Goal: Information Seeking & Learning: Learn about a topic

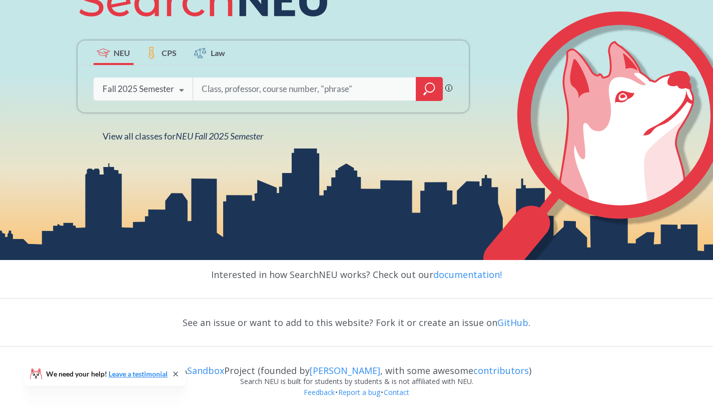
scroll to position [183, 0]
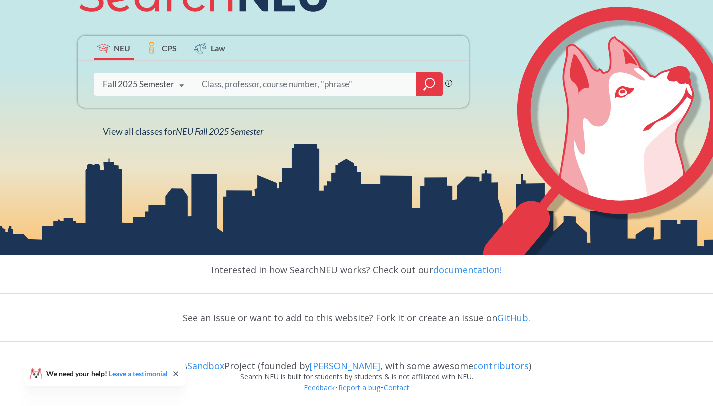
click at [253, 91] on input "search" at bounding box center [305, 84] width 208 height 21
click at [164, 50] on span "CPS" at bounding box center [169, 49] width 15 height 12
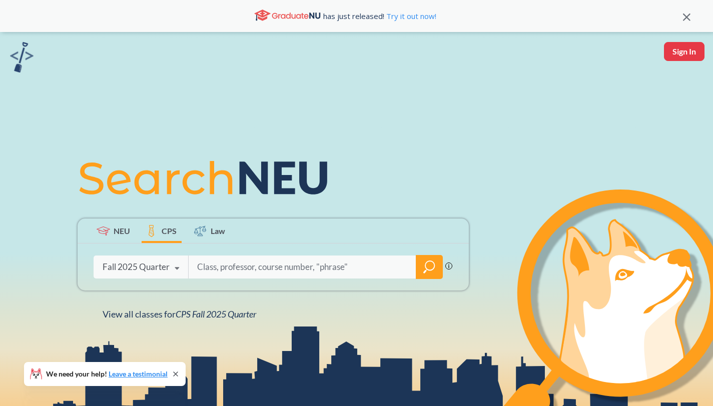
click at [208, 228] on label "Law" at bounding box center [210, 231] width 40 height 25
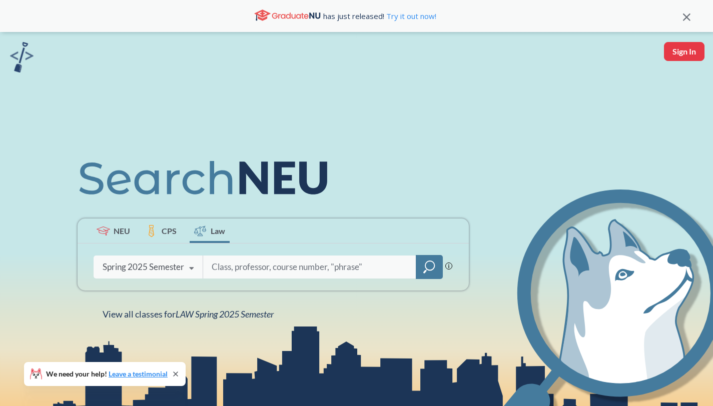
click at [100, 234] on icon at bounding box center [104, 231] width 14 height 9
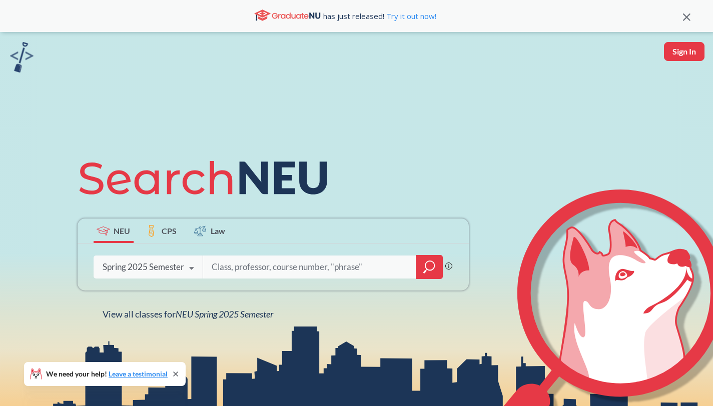
click at [260, 270] on input "search" at bounding box center [310, 267] width 198 height 21
click at [182, 269] on div "Spring 2025 Semester" at bounding box center [144, 267] width 82 height 11
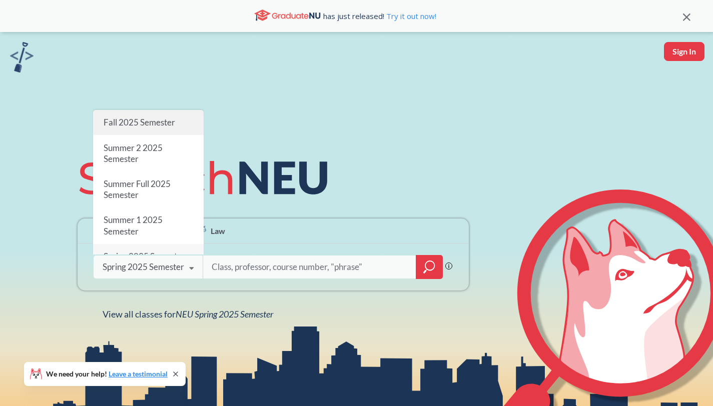
click at [166, 125] on span "Fall 2025 Semester" at bounding box center [139, 122] width 72 height 11
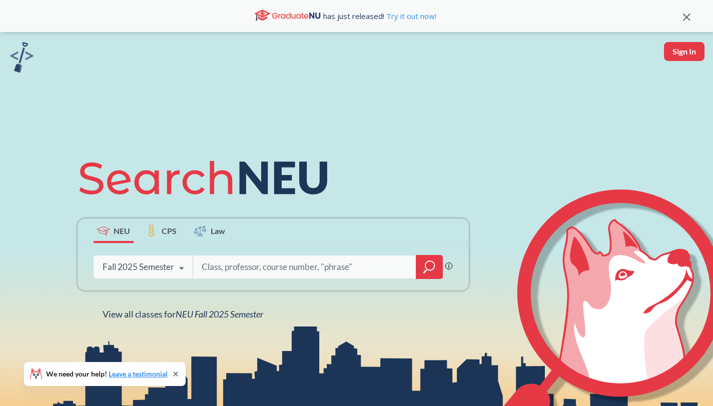
click at [301, 269] on input "search" at bounding box center [305, 267] width 208 height 21
click at [333, 275] on input "search" at bounding box center [305, 267] width 208 height 21
click at [426, 268] on icon "magnifying glass" at bounding box center [429, 265] width 9 height 9
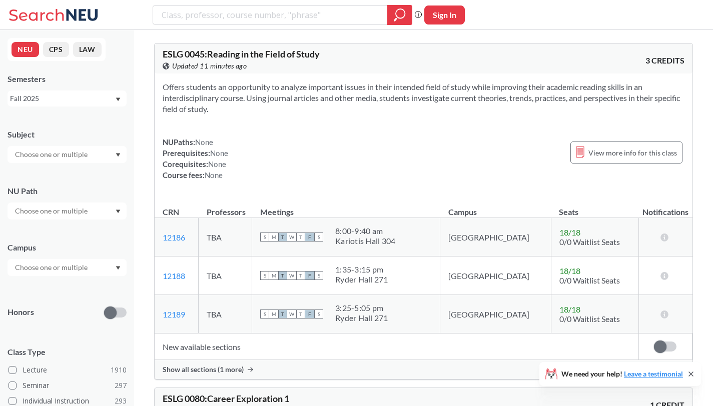
click at [87, 215] on input "text" at bounding box center [52, 211] width 84 height 12
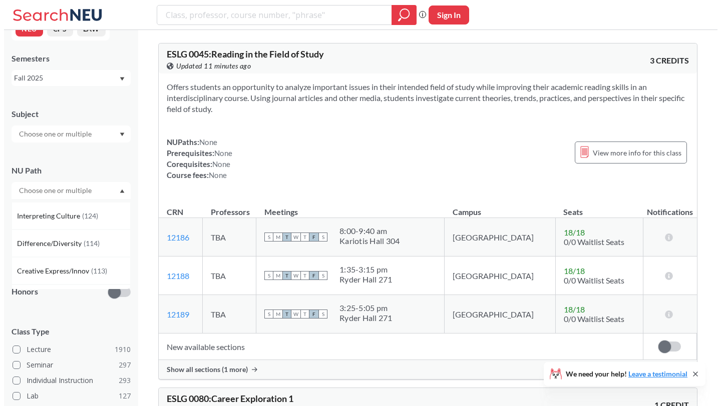
scroll to position [52, 0]
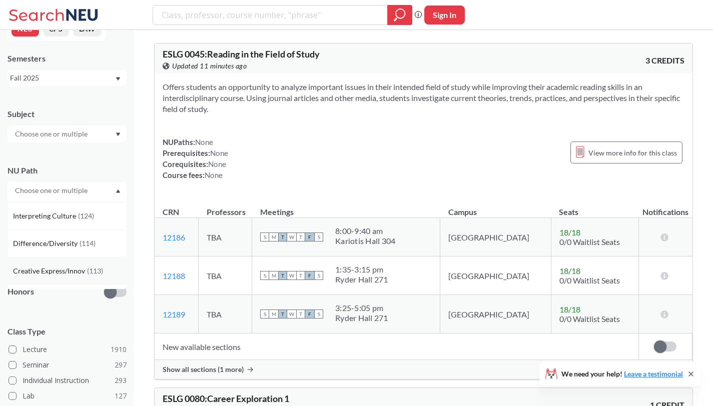
click at [64, 268] on span "Creative Express/Innov" at bounding box center [50, 271] width 74 height 11
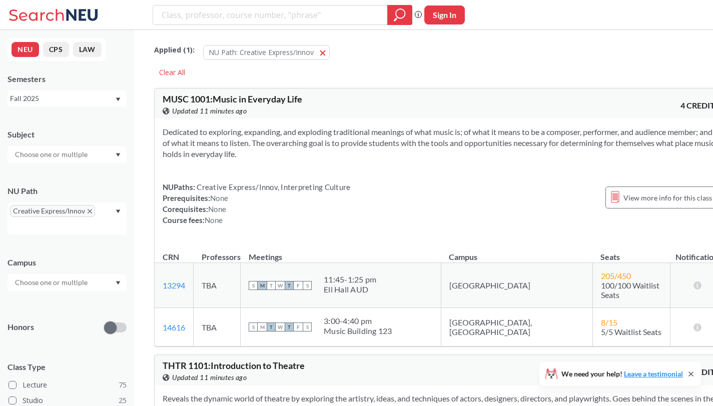
click at [92, 155] on div at bounding box center [67, 154] width 119 height 17
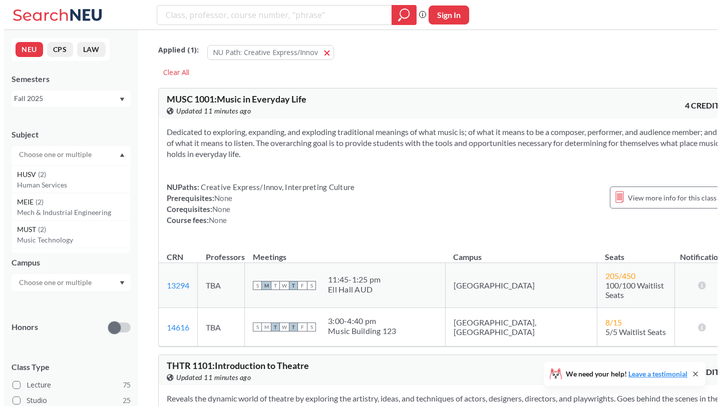
scroll to position [410, 0]
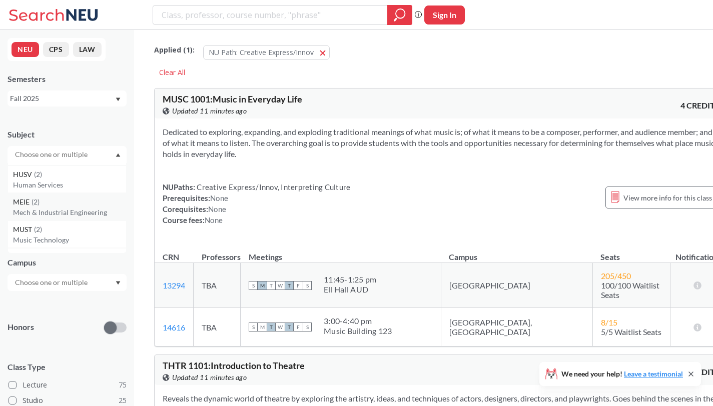
click at [67, 210] on p "Mech & Industrial Engineering" at bounding box center [69, 213] width 113 height 10
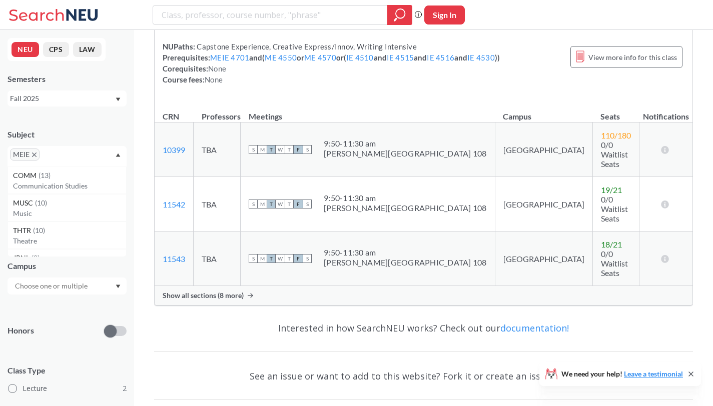
scroll to position [441, 0]
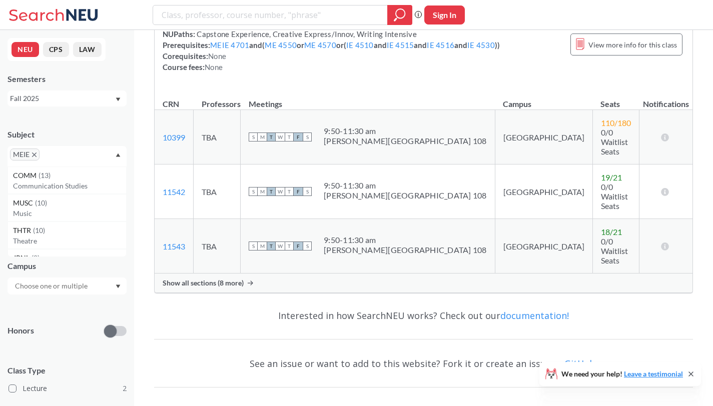
click at [33, 153] on icon "X to remove pill" at bounding box center [34, 155] width 5 height 5
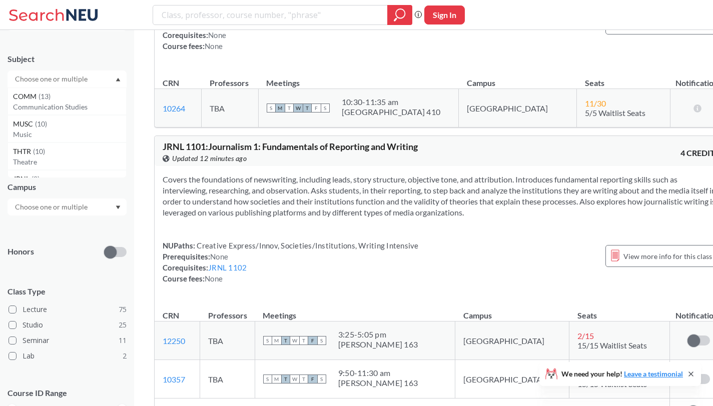
scroll to position [80, 0]
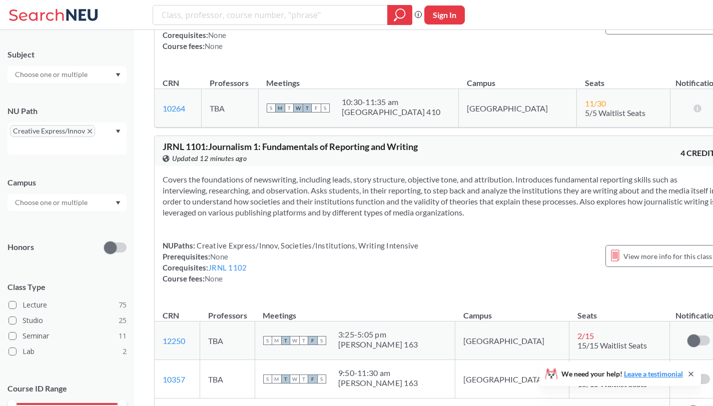
click at [102, 202] on div at bounding box center [67, 202] width 119 height 17
click at [82, 222] on div "[GEOGRAPHIC_DATA] ( 103 )" at bounding box center [69, 225] width 113 height 11
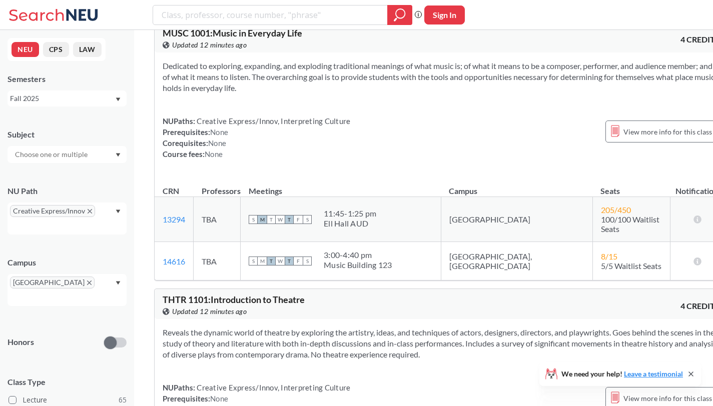
click at [99, 155] on div at bounding box center [67, 154] width 119 height 17
click at [348, 167] on div "Dedicated to exploring, expanding, and exploding traditional meanings of what m…" at bounding box center [441, 114] width 573 height 123
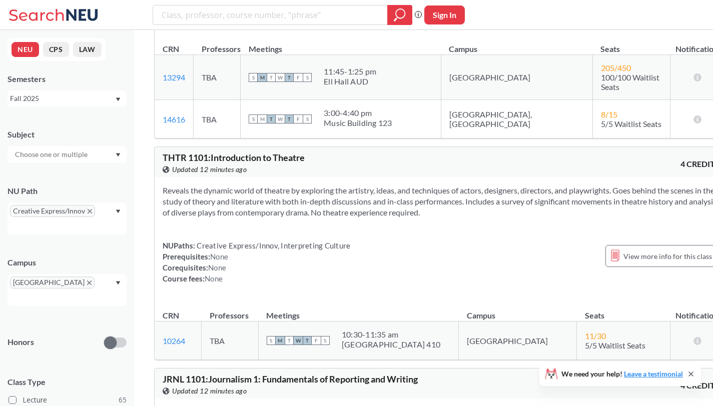
scroll to position [315, 0]
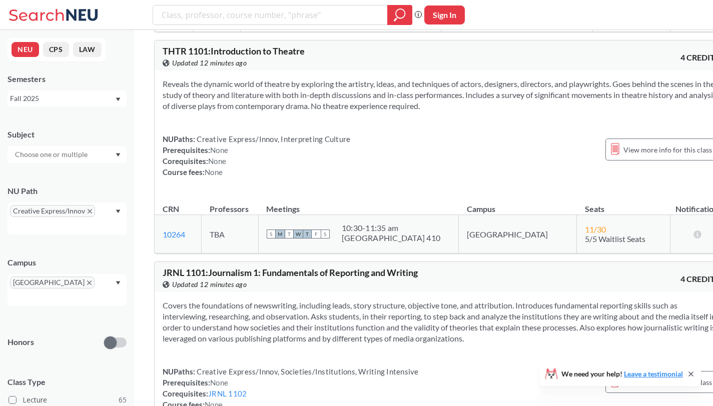
click at [71, 157] on input "text" at bounding box center [52, 155] width 84 height 12
click at [78, 211] on div "PHYS ( 1 )" at bounding box center [69, 207] width 113 height 11
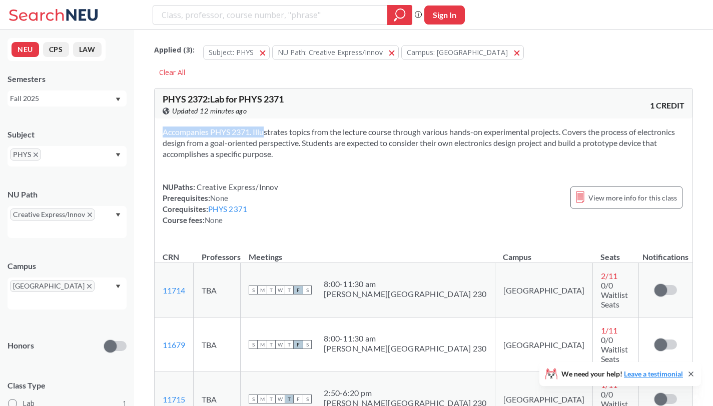
drag, startPoint x: 253, startPoint y: 132, endPoint x: 266, endPoint y: 161, distance: 31.8
click at [266, 161] on div "Accompanies PHYS 2371. Illustrates topics from the lecture course through vario…" at bounding box center [424, 180] width 538 height 123
drag, startPoint x: 294, startPoint y: 133, endPoint x: 526, endPoint y: 154, distance: 232.7
click at [526, 154] on section "Accompanies PHYS 2371. Illustrates topics from the lecture course through vario…" at bounding box center [424, 143] width 522 height 33
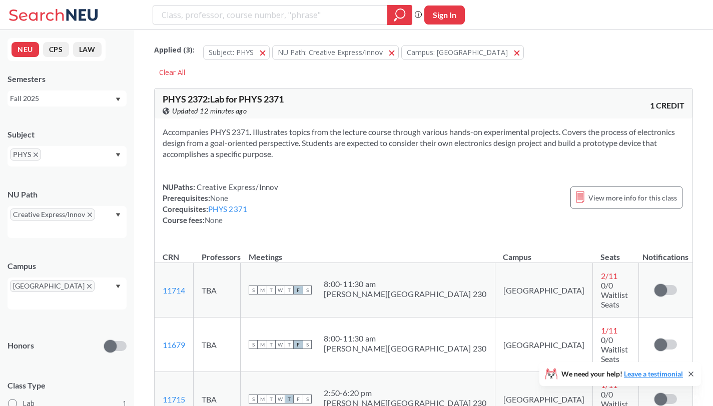
click at [526, 154] on section "Accompanies PHYS 2371. Illustrates topics from the lecture course through vario…" at bounding box center [424, 143] width 522 height 33
click at [35, 155] on icon "X to remove pill" at bounding box center [36, 155] width 5 height 5
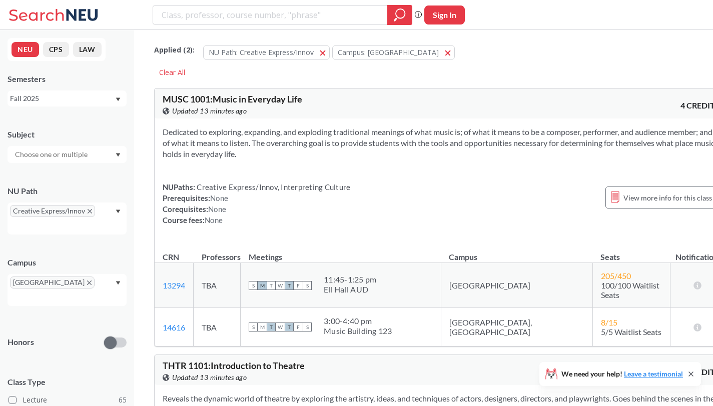
click at [119, 154] on icon "Dropdown arrow" at bounding box center [118, 155] width 5 height 4
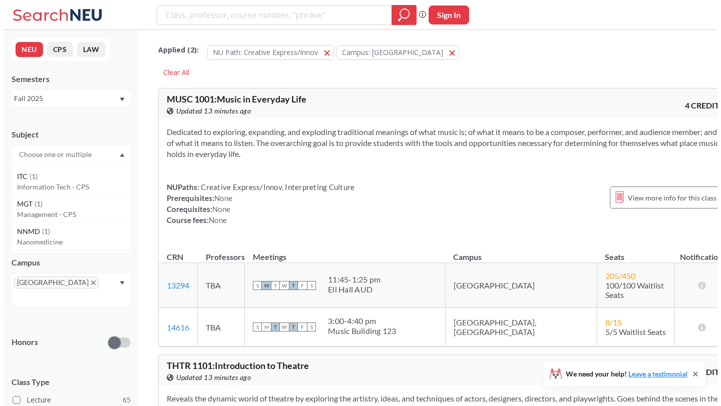
scroll to position [723, 0]
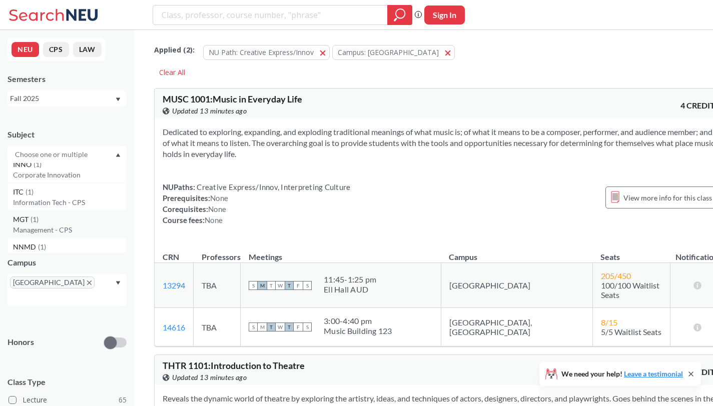
click at [55, 220] on div "MGT ( 1 )" at bounding box center [69, 219] width 113 height 11
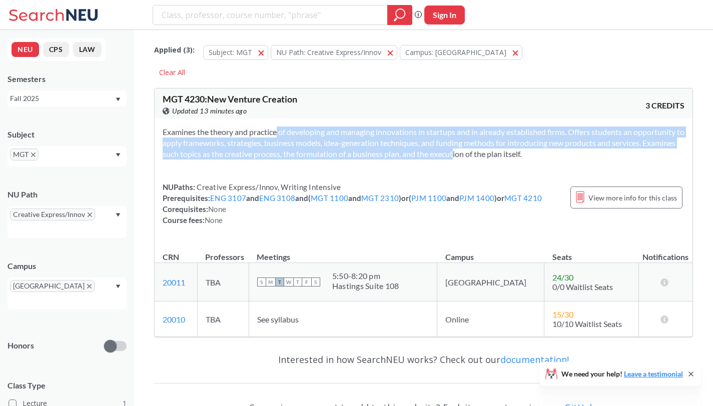
drag, startPoint x: 261, startPoint y: 131, endPoint x: 472, endPoint y: 154, distance: 212.0
click at [472, 154] on section "Examines the theory and practice of developing and managing innovations in star…" at bounding box center [424, 143] width 522 height 33
click at [376, 136] on section "Examines the theory and practice of developing and managing innovations in star…" at bounding box center [424, 143] width 522 height 33
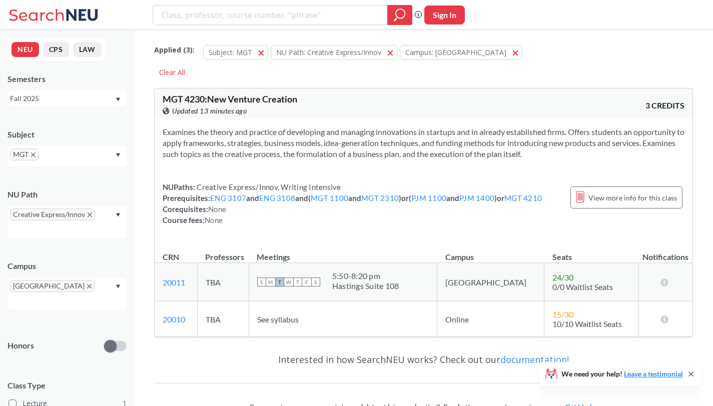
drag, startPoint x: 378, startPoint y: 130, endPoint x: 598, endPoint y: 153, distance: 220.9
click at [598, 153] on section "Examines the theory and practice of developing and managing innovations in star…" at bounding box center [424, 143] width 522 height 33
click at [31, 155] on span "MGT" at bounding box center [24, 155] width 29 height 12
click at [34, 154] on icon "X to remove pill" at bounding box center [33, 155] width 5 height 5
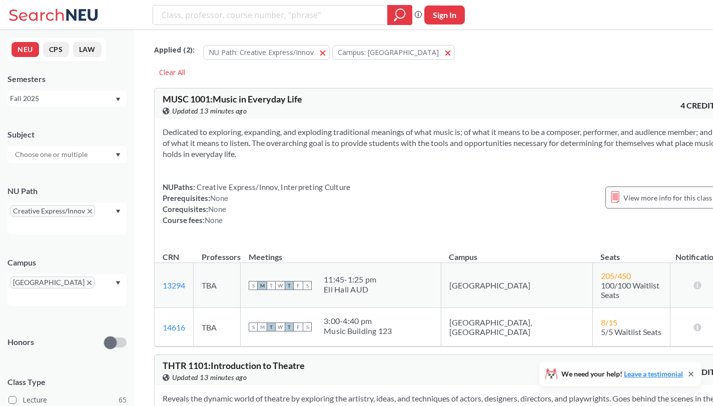
click at [101, 155] on div at bounding box center [67, 154] width 119 height 17
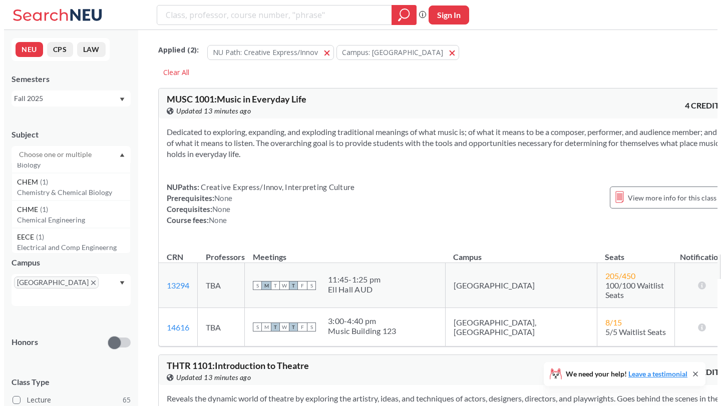
scroll to position [594, 0]
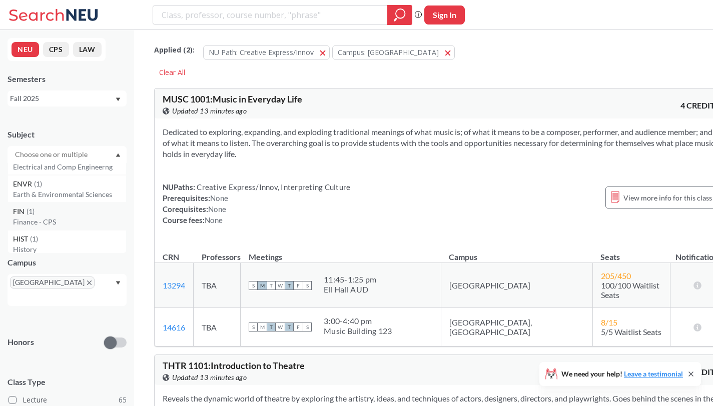
click at [60, 216] on div "FIN ( 1 )" at bounding box center [69, 211] width 113 height 11
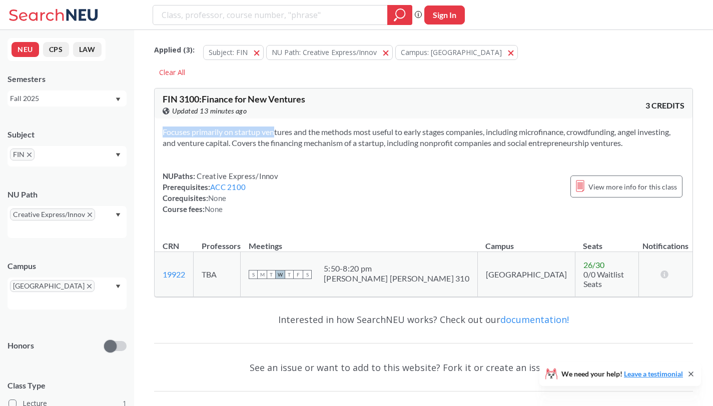
drag, startPoint x: 255, startPoint y: 130, endPoint x: 310, endPoint y: 151, distance: 58.8
click at [310, 151] on div "Focuses primarily on startup ventures and the methods most useful to early stag…" at bounding box center [424, 175] width 538 height 112
click at [31, 154] on icon "X to remove pill" at bounding box center [29, 155] width 5 height 5
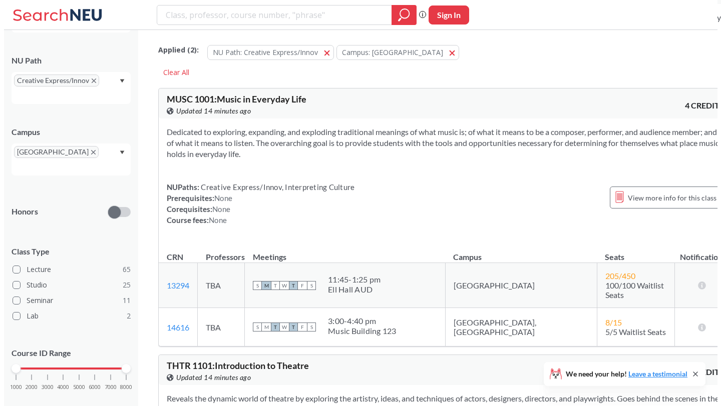
scroll to position [135, 0]
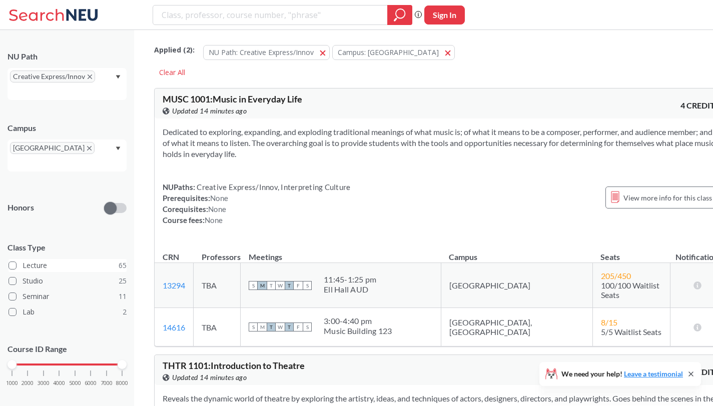
click at [13, 262] on span at bounding box center [13, 266] width 8 height 8
click at [23, 260] on input "Lecture 65" at bounding box center [27, 264] width 8 height 8
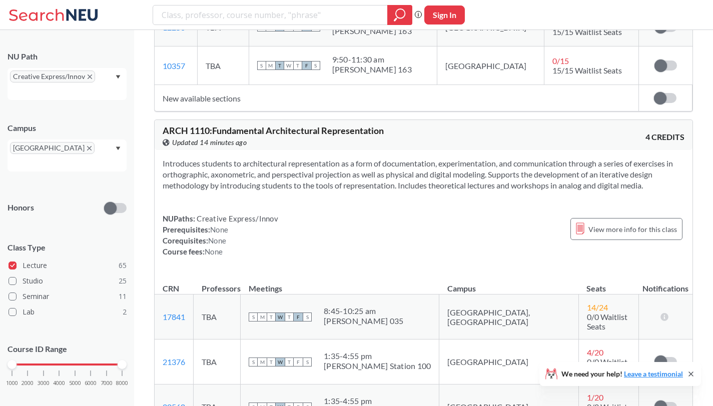
scroll to position [821, 0]
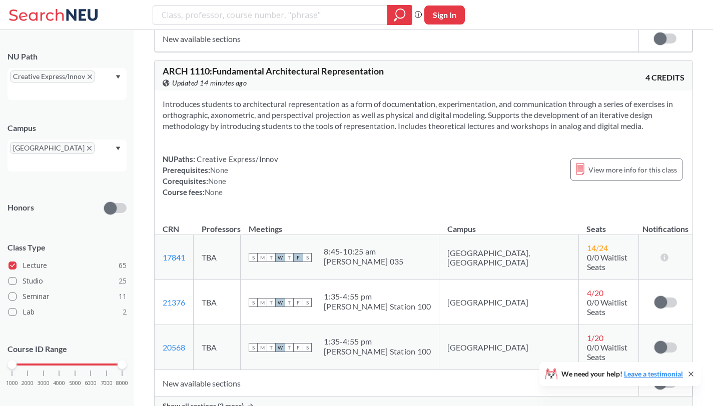
drag, startPoint x: 317, startPoint y: 110, endPoint x: 343, endPoint y: 129, distance: 32.5
click at [343, 129] on section "Introduces students to architectural representation as a form of documentation,…" at bounding box center [424, 115] width 522 height 33
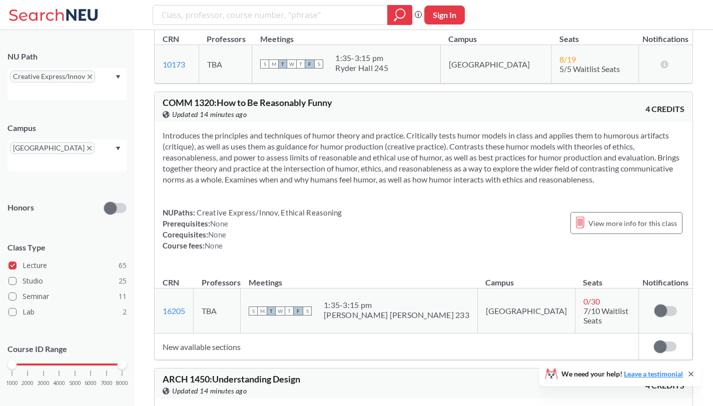
scroll to position [4548, 0]
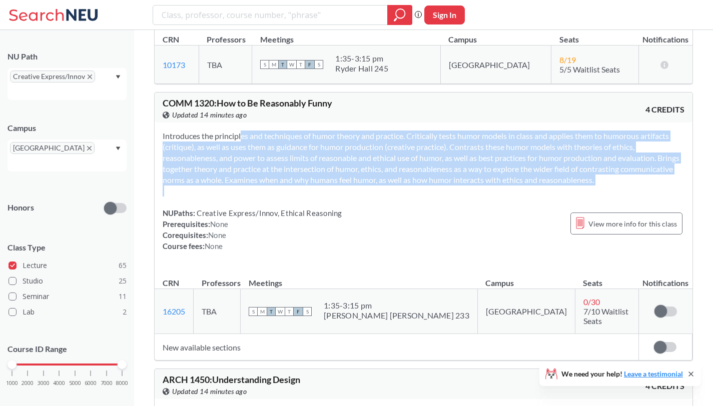
drag, startPoint x: 226, startPoint y: 76, endPoint x: 238, endPoint y: 143, distance: 68.6
click at [238, 143] on div "Introduces the principles and techniques of humor theory and practice. Critical…" at bounding box center [424, 195] width 538 height 145
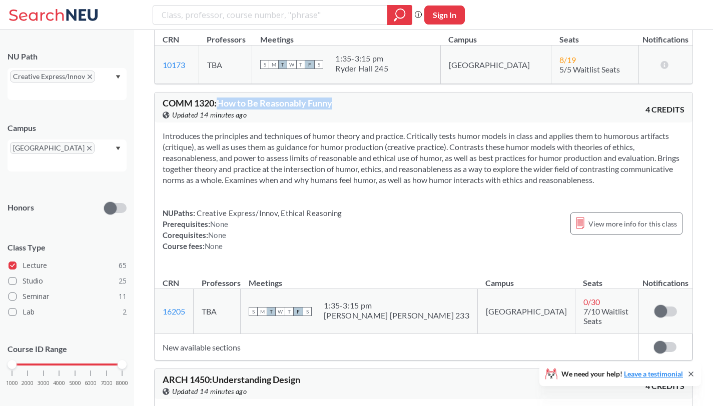
drag, startPoint x: 219, startPoint y: 39, endPoint x: 336, endPoint y: 48, distance: 117.9
click at [336, 99] on div "COMM 1320 : How to Be Reasonably Funny View this course on Banner. Updated 14 m…" at bounding box center [293, 110] width 261 height 22
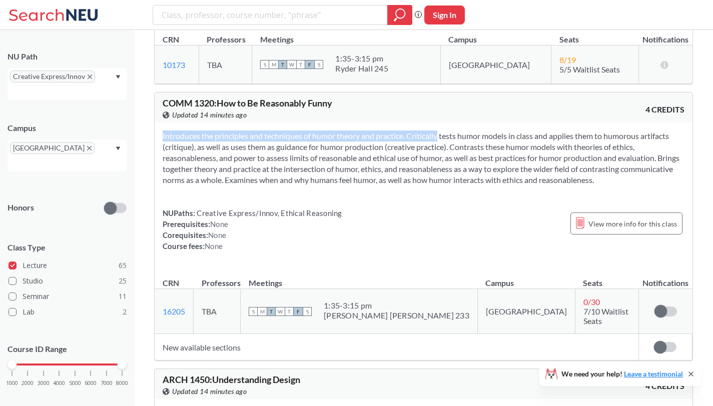
drag, startPoint x: 427, startPoint y: 77, endPoint x: 401, endPoint y: 130, distance: 58.9
click at [401, 130] on div "Introduces the principles and techniques of humor theory and practice. Critical…" at bounding box center [424, 195] width 538 height 145
click at [401, 129] on div "Introduces the principles and techniques of humor theory and practice. Critical…" at bounding box center [424, 195] width 538 height 145
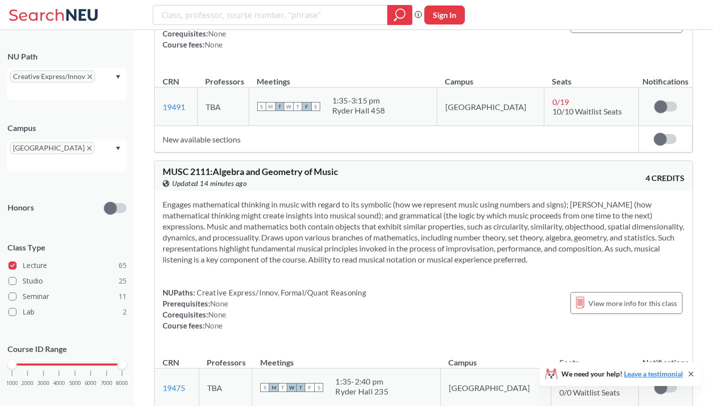
scroll to position [5567, 0]
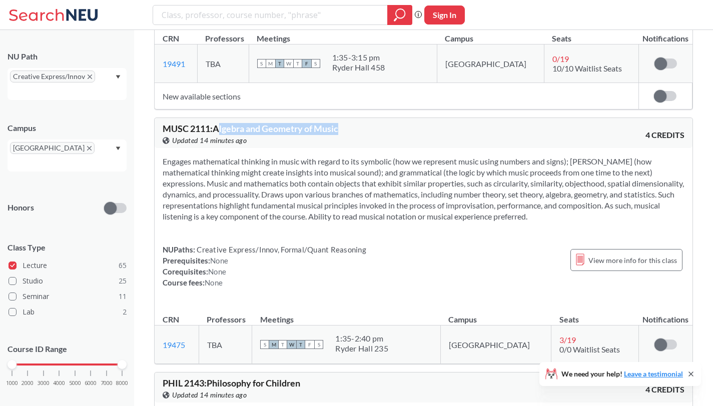
drag, startPoint x: 222, startPoint y: 63, endPoint x: 342, endPoint y: 63, distance: 119.6
click at [342, 124] on div "MUSC 2111 : Algebra and Geometry of Music View this course on Banner. Updated 1…" at bounding box center [293, 135] width 261 height 22
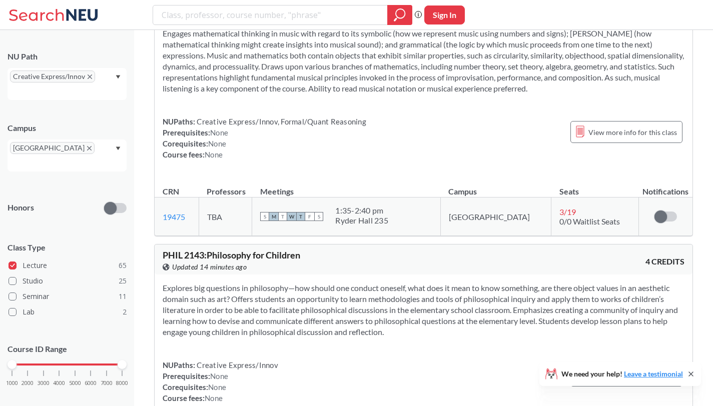
scroll to position [5708, 0]
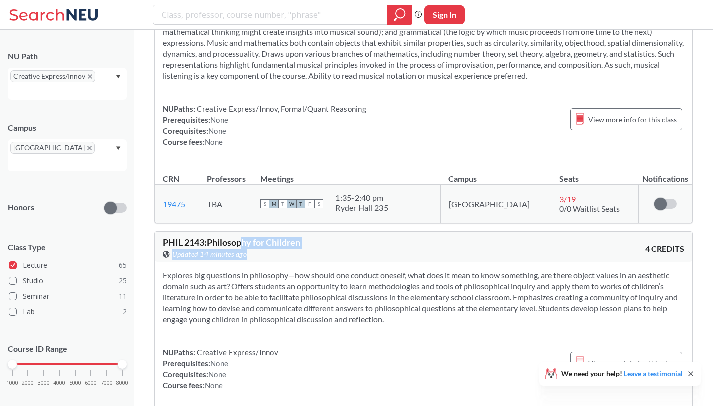
drag, startPoint x: 242, startPoint y: 181, endPoint x: 297, endPoint y: 183, distance: 54.6
click at [297, 238] on div "PHIL 2143 : Philosophy for Children View this course on Banner. Updated 14 minu…" at bounding box center [293, 249] width 261 height 22
click at [297, 249] on div "View this course on Banner. Updated 14 minutes ago" at bounding box center [293, 254] width 261 height 11
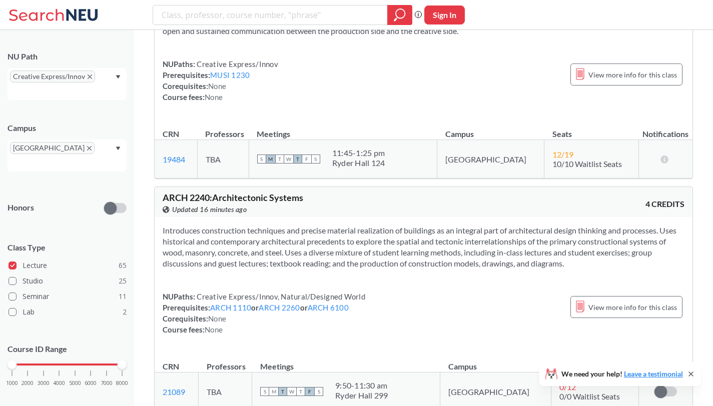
scroll to position [6473, 0]
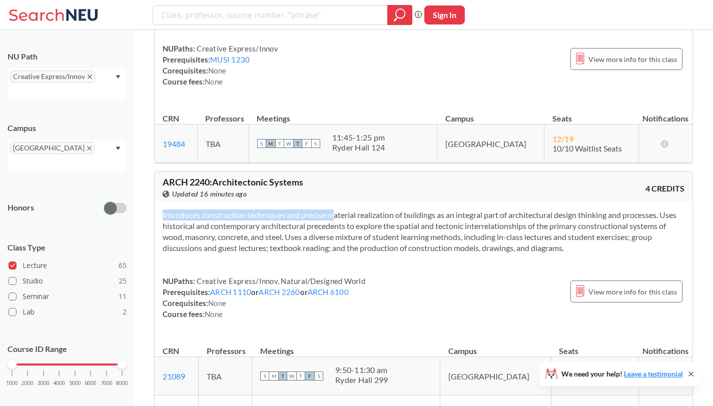
drag, startPoint x: 318, startPoint y: 142, endPoint x: 451, endPoint y: 185, distance: 139.3
click at [451, 202] on div "Introduces construction techniques and precise material realization of building…" at bounding box center [424, 269] width 538 height 134
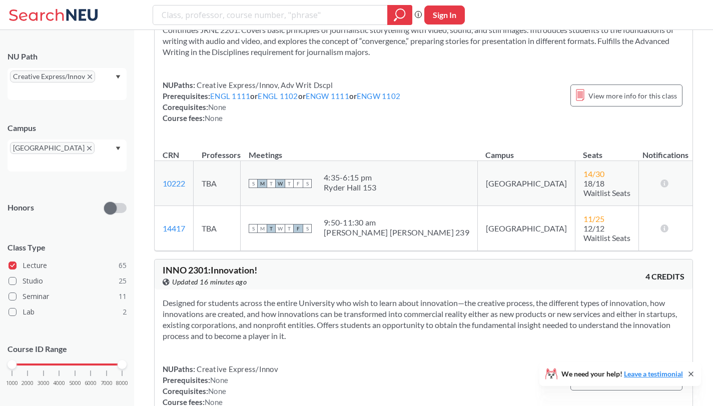
scroll to position [7350, 0]
drag, startPoint x: 370, startPoint y: 164, endPoint x: 363, endPoint y: 199, distance: 35.3
click at [363, 297] on section "Designed for students across the entire University who wish to learn about inno…" at bounding box center [424, 319] width 522 height 44
drag, startPoint x: 401, startPoint y: 176, endPoint x: 458, endPoint y: 199, distance: 61.3
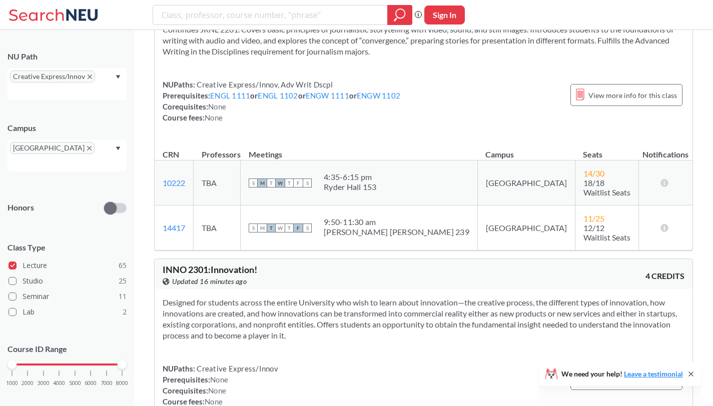
click at [458, 297] on section "Designed for students across the entire University who wish to learn about inno…" at bounding box center [424, 319] width 522 height 44
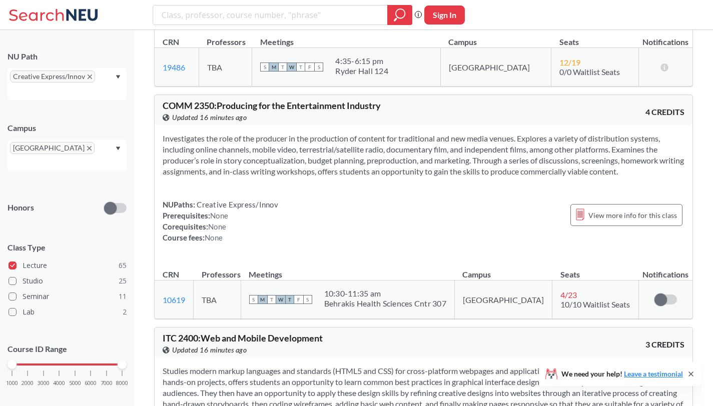
scroll to position [9139, 0]
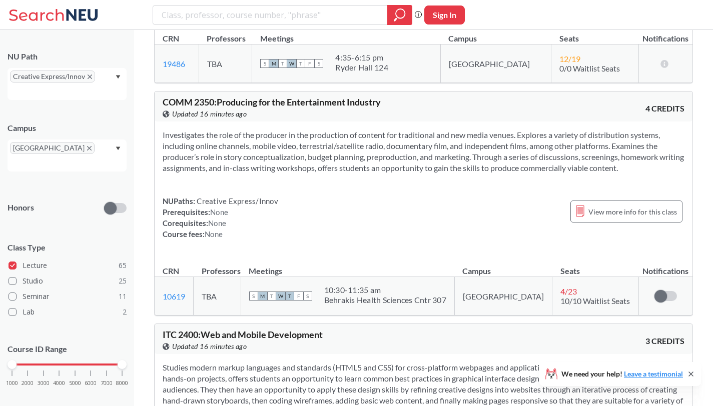
drag, startPoint x: 412, startPoint y: 176, endPoint x: 453, endPoint y: 221, distance: 60.9
click at [453, 362] on section "Studies modern markup languages and standards (HTML5 and CSS) for cross-platfor…" at bounding box center [424, 389] width 522 height 55
drag, startPoint x: 453, startPoint y: 220, endPoint x: 422, endPoint y: 200, distance: 37.6
click at [453, 362] on section "Studies modern markup languages and standards (HTML5 and CSS) for cross-platfor…" at bounding box center [424, 389] width 522 height 55
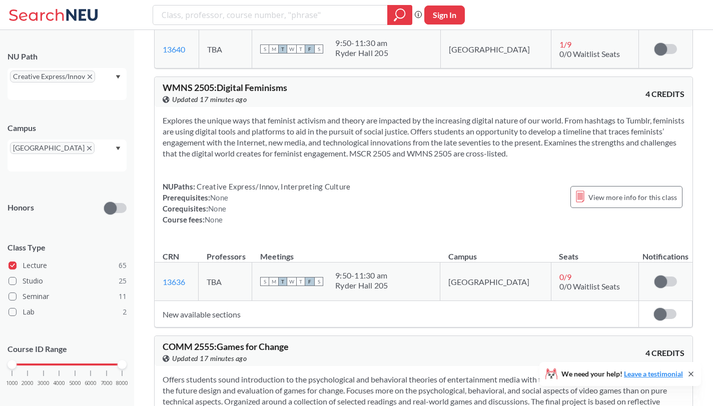
scroll to position [10450, 0]
drag, startPoint x: 218, startPoint y: 159, endPoint x: 362, endPoint y: 204, distance: 151.0
drag, startPoint x: 429, startPoint y: 161, endPoint x: 411, endPoint y: 190, distance: 34.2
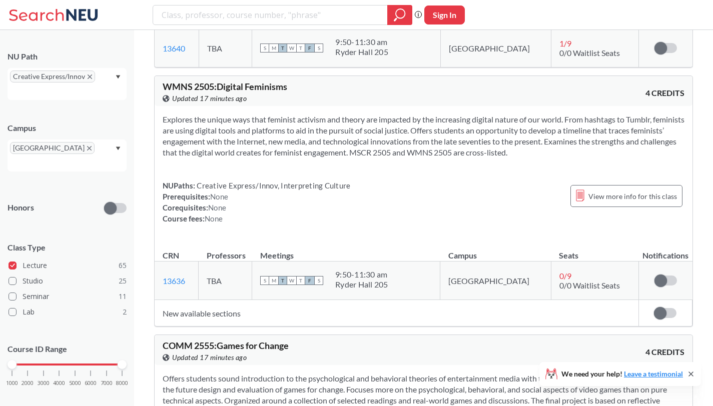
click at [411, 373] on section "Offers students sound introduction to the psychological and behavioral theories…" at bounding box center [424, 395] width 522 height 44
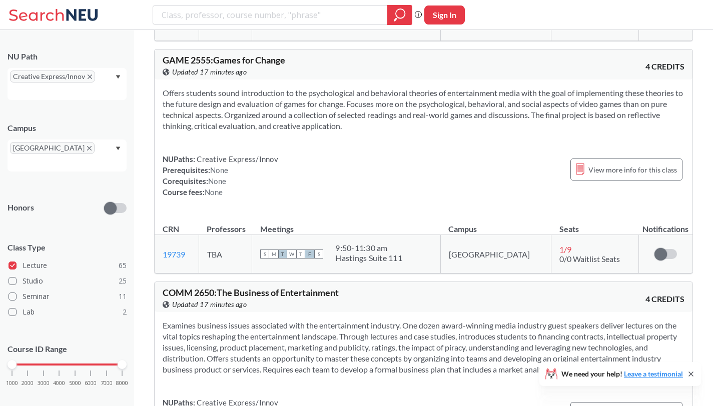
scroll to position [10964, 0]
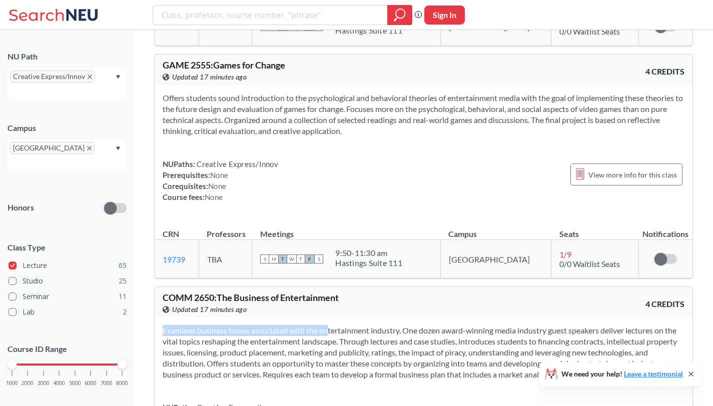
drag, startPoint x: 310, startPoint y: 112, endPoint x: 311, endPoint y: 171, distance: 59.6
click at [311, 317] on div "Examines business issues associated with the entertainment industry. One dozen …" at bounding box center [424, 389] width 538 height 145
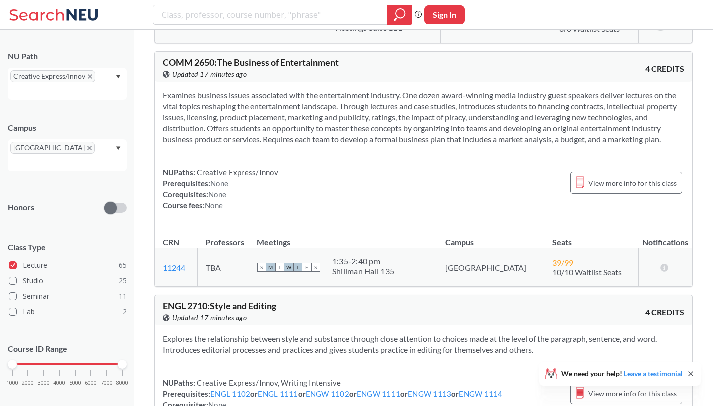
scroll to position [11207, 0]
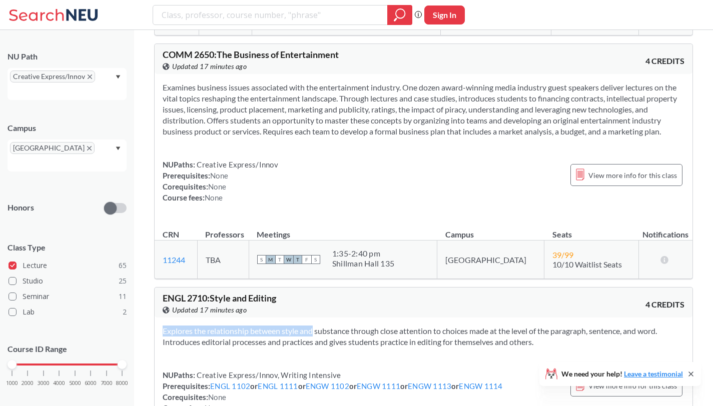
drag, startPoint x: 295, startPoint y: 116, endPoint x: 424, endPoint y: 136, distance: 130.6
click at [424, 318] on div "Explores the relationship between style and substance through close attention t…" at bounding box center [424, 374] width 538 height 112
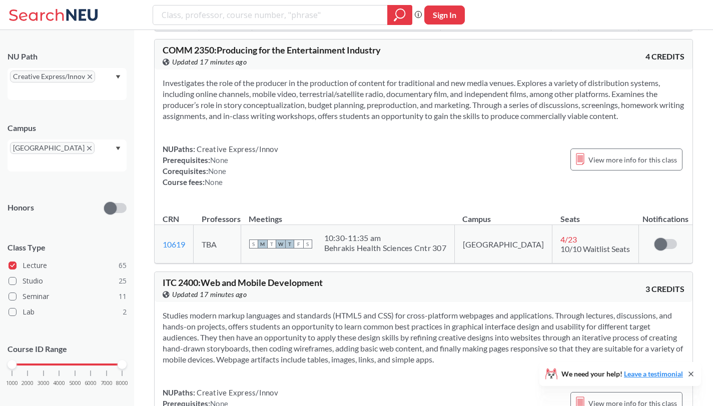
scroll to position [9172, 0]
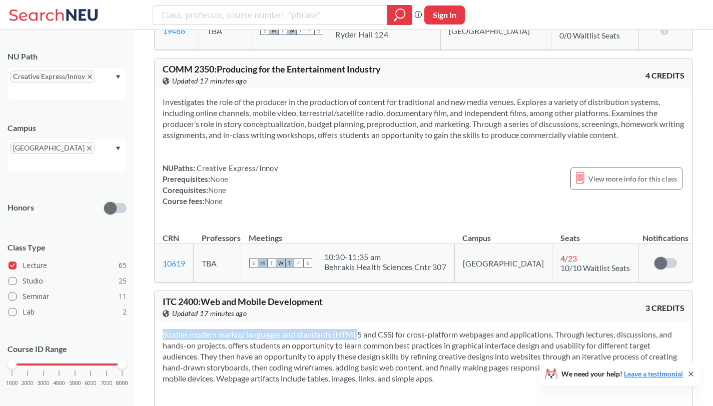
drag, startPoint x: 335, startPoint y: 140, endPoint x: 391, endPoint y: 199, distance: 81.1
click at [391, 321] on div "Studies modern markup languages and standards (HTML5 and CSS) for cross-platfor…" at bounding box center [424, 393] width 538 height 145
click at [372, 329] on section "Studies modern markup languages and standards (HTML5 and CSS) for cross-platfor…" at bounding box center [424, 356] width 522 height 55
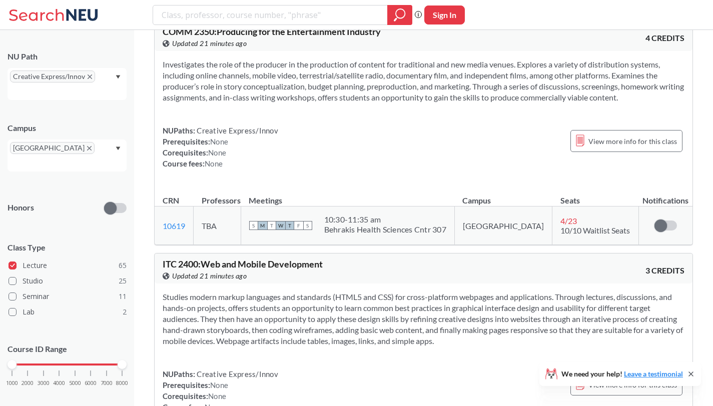
scroll to position [9208, 0]
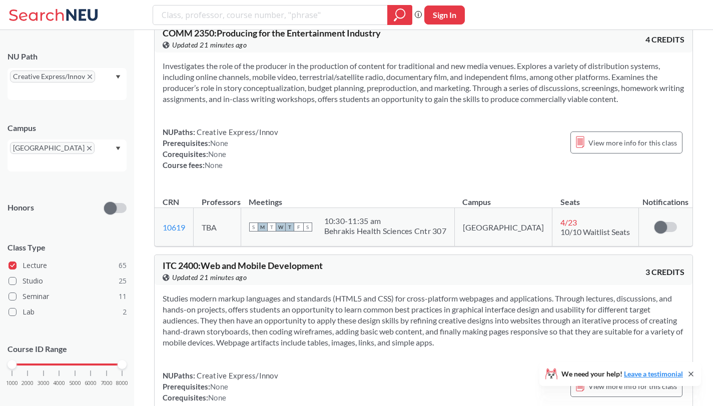
drag, startPoint x: 566, startPoint y: 108, endPoint x: 556, endPoint y: 155, distance: 48.2
click at [556, 293] on section "Studies modern markup languages and standards (HTML5 and CSS) for cross-platfor…" at bounding box center [424, 320] width 522 height 55
drag, startPoint x: 455, startPoint y: 138, endPoint x: 470, endPoint y: 149, distance: 18.2
click at [470, 293] on section "Studies modern markup languages and standards (HTML5 and CSS) for cross-platfor…" at bounding box center [424, 320] width 522 height 55
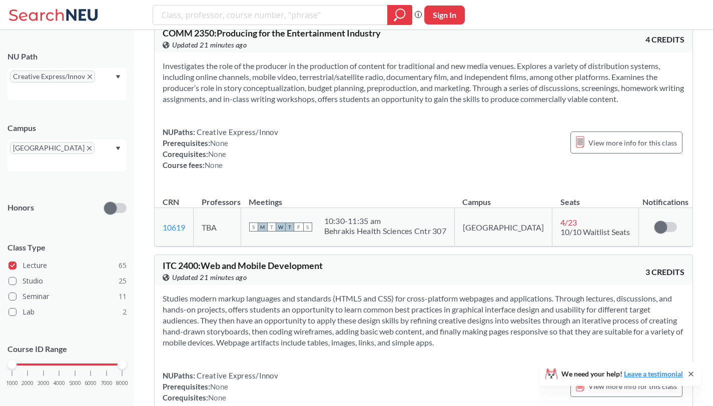
click at [470, 293] on section "Studies modern markup languages and standards (HTML5 and CSS) for cross-platfor…" at bounding box center [424, 320] width 522 height 55
drag, startPoint x: 470, startPoint y: 149, endPoint x: 405, endPoint y: 129, distance: 67.6
click at [405, 293] on section "Studies modern markup languages and standards (HTML5 and CSS) for cross-platfor…" at bounding box center [424, 320] width 522 height 55
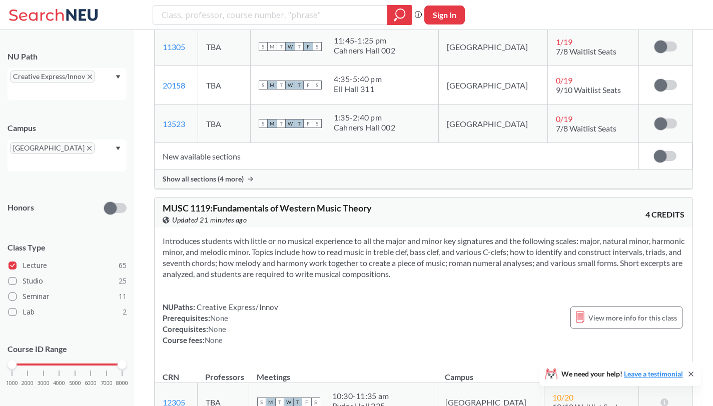
scroll to position [11295, 0]
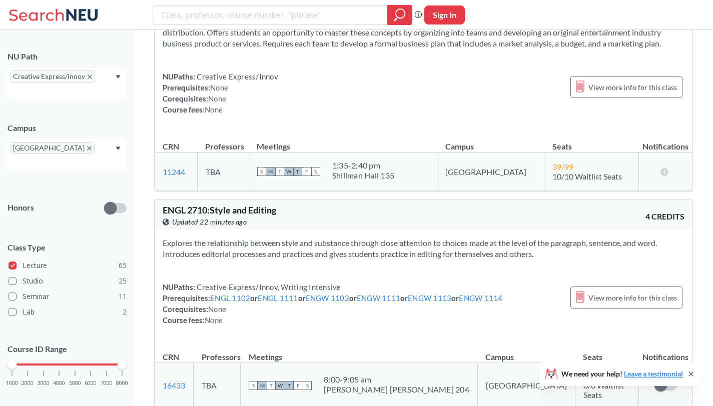
drag, startPoint x: 356, startPoint y: 235, endPoint x: 442, endPoint y: 240, distance: 86.2
drag, startPoint x: 612, startPoint y: 234, endPoint x: 350, endPoint y: 245, distance: 262.5
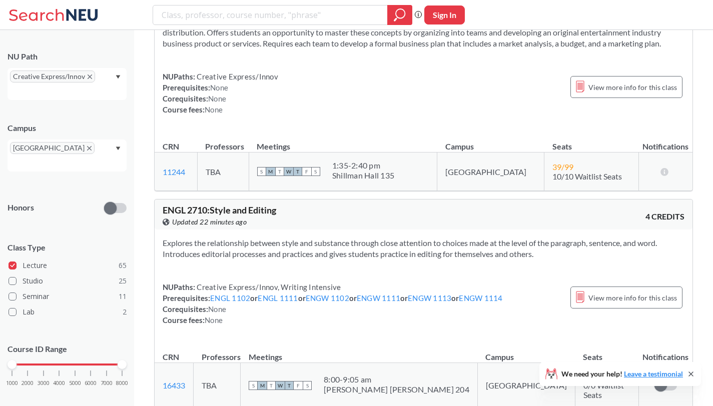
drag, startPoint x: 289, startPoint y: 242, endPoint x: 632, endPoint y: 250, distance: 342.5
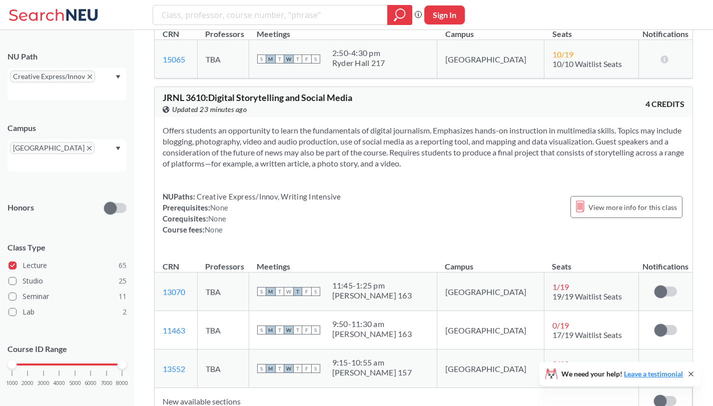
drag, startPoint x: 232, startPoint y: 233, endPoint x: 396, endPoint y: 232, distance: 164.2
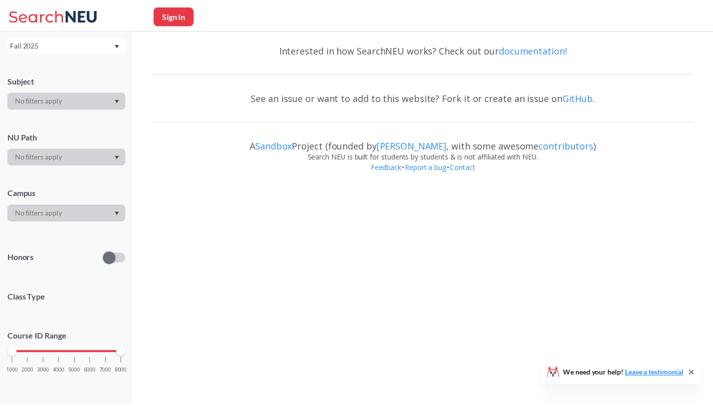
scroll to position [70, 0]
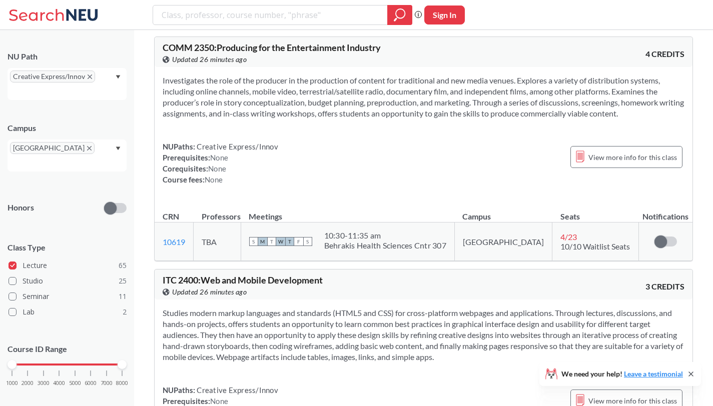
scroll to position [9202, 0]
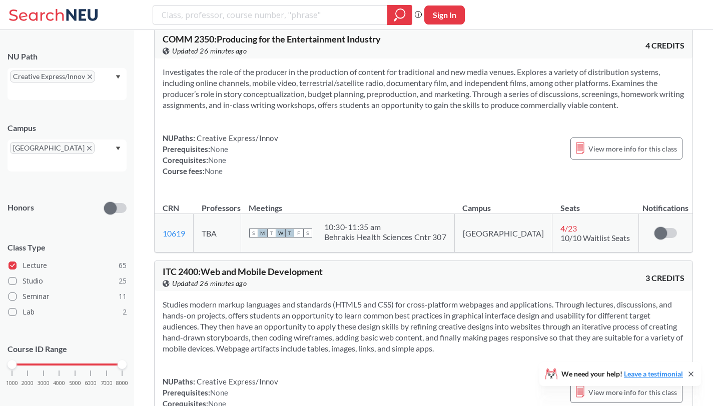
click at [310, 299] on section "Studies modern markup languages and standards (HTML5 and CSS) for cross-platfor…" at bounding box center [424, 326] width 522 height 55
click at [605, 386] on span "View more info for this class" at bounding box center [633, 392] width 89 height 13
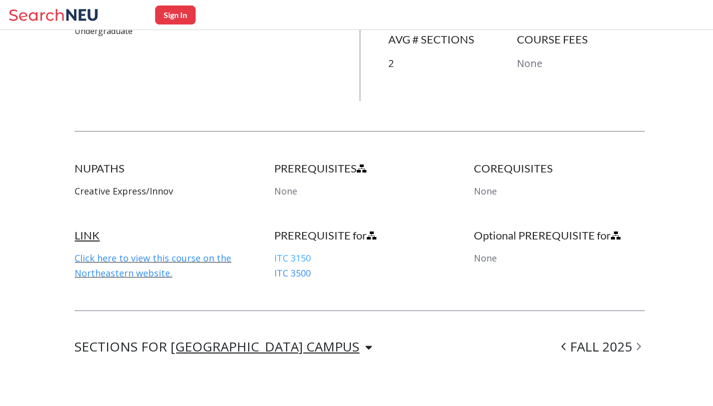
scroll to position [435, 0]
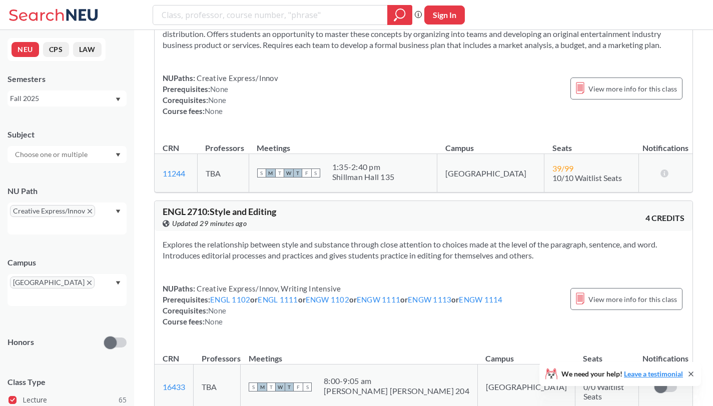
scroll to position [11293, 0]
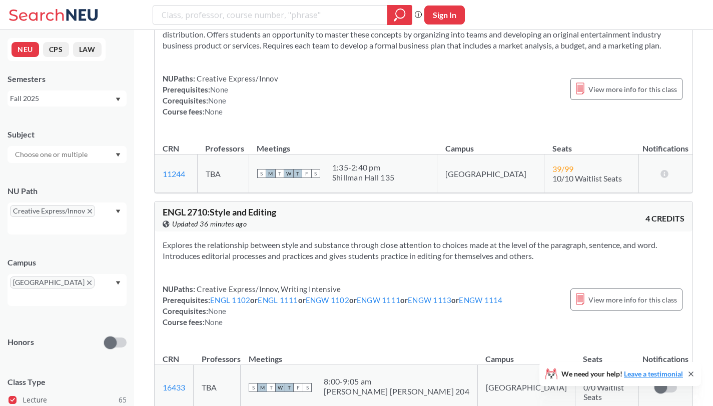
drag, startPoint x: 647, startPoint y: 249, endPoint x: 529, endPoint y: 237, distance: 118.7
